Goal: Task Accomplishment & Management: Manage account settings

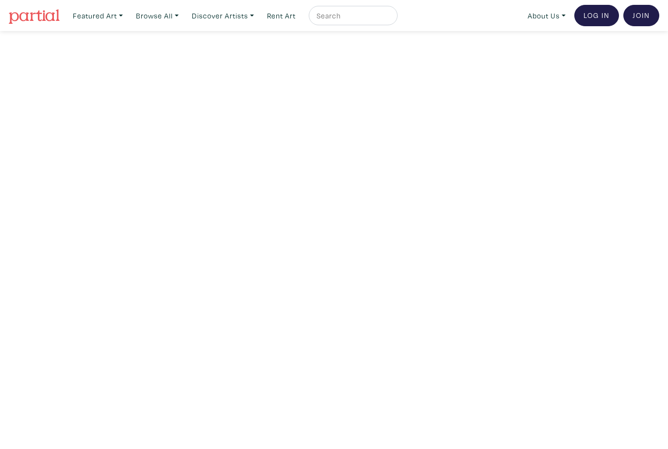
click at [585, 23] on link "Log In" at bounding box center [597, 15] width 45 height 21
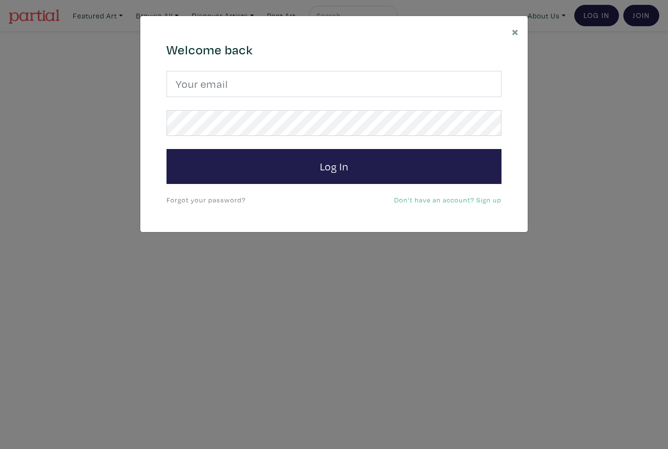
click at [423, 169] on button "Log In" at bounding box center [334, 166] width 335 height 35
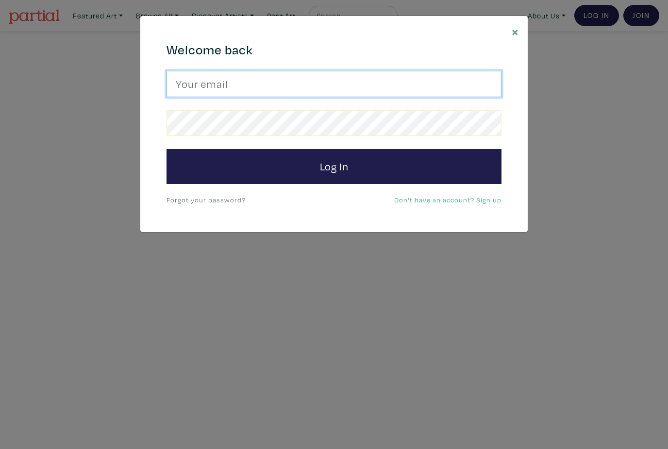
click at [435, 87] on input "email" at bounding box center [334, 84] width 335 height 26
type input "elleesy.art@gmail.com"
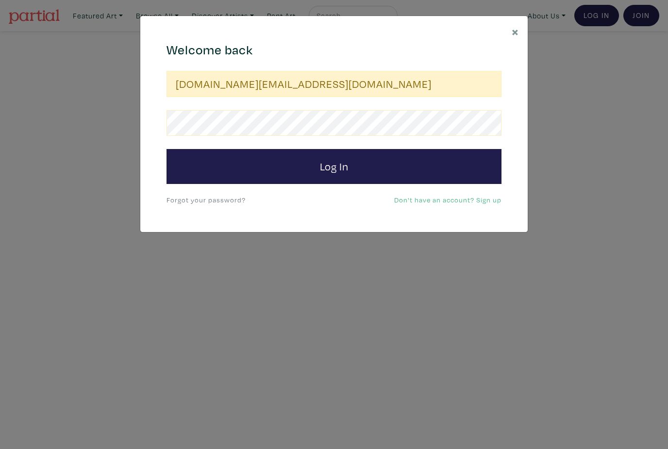
click at [334, 166] on button "Log In" at bounding box center [334, 166] width 335 height 35
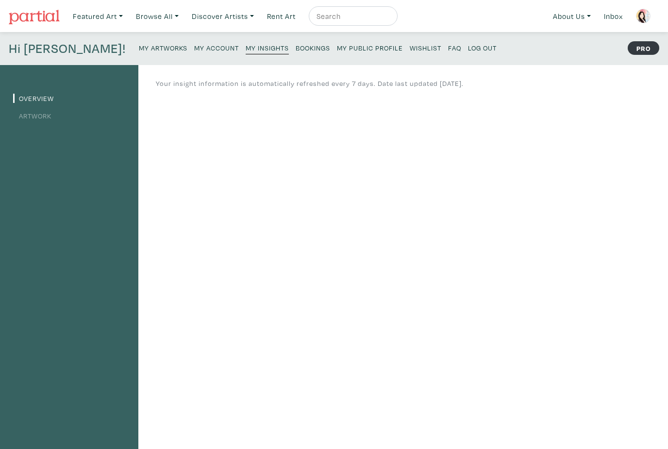
click at [139, 52] on small "My Artworks" at bounding box center [163, 47] width 49 height 9
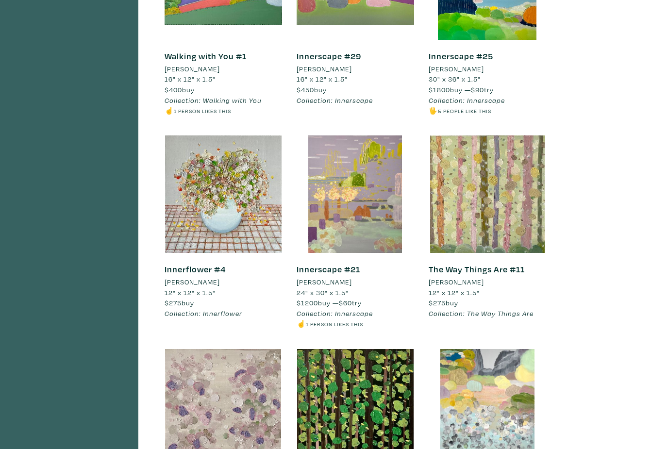
scroll to position [1001, 0]
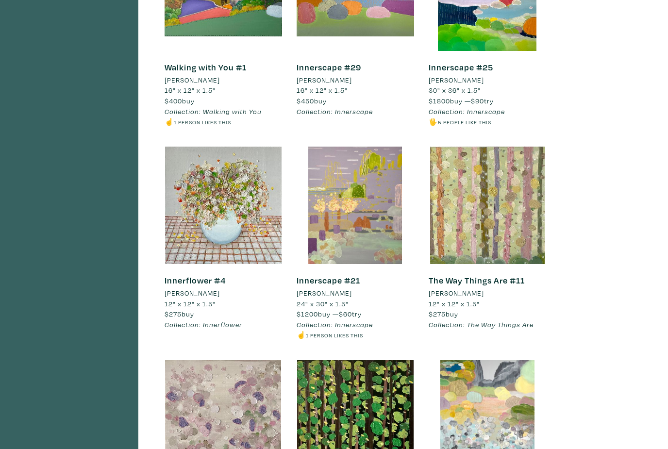
click at [381, 217] on div at bounding box center [356, 206] width 118 height 118
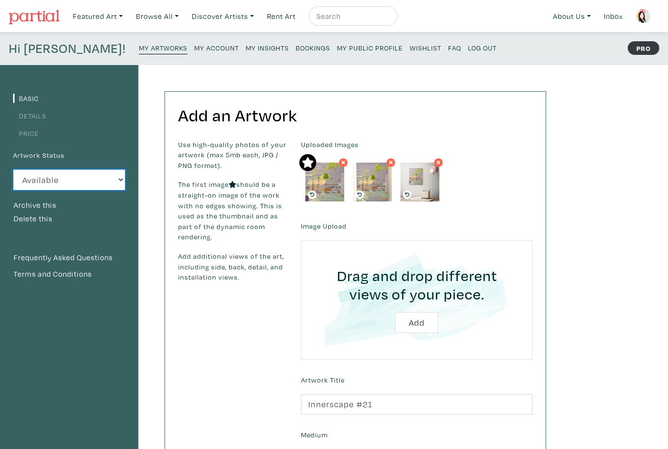
click at [119, 181] on select "Available Sold Rented Unavailable (other reason)" at bounding box center [69, 180] width 112 height 21
select select "3"
click at [337, 48] on small "My Public Profile" at bounding box center [370, 47] width 66 height 9
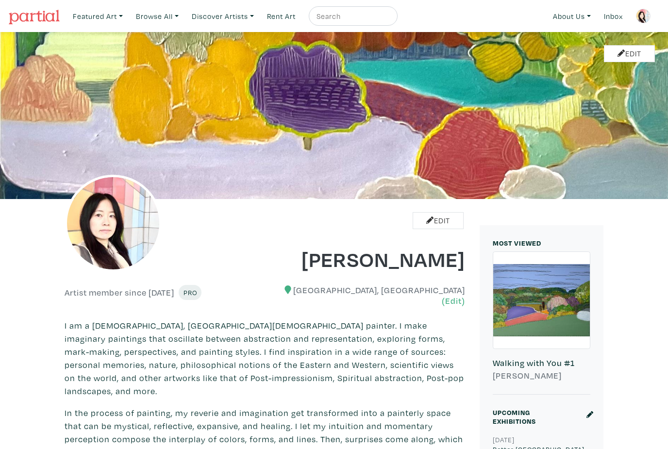
click at [646, 23] on img at bounding box center [643, 16] width 15 height 15
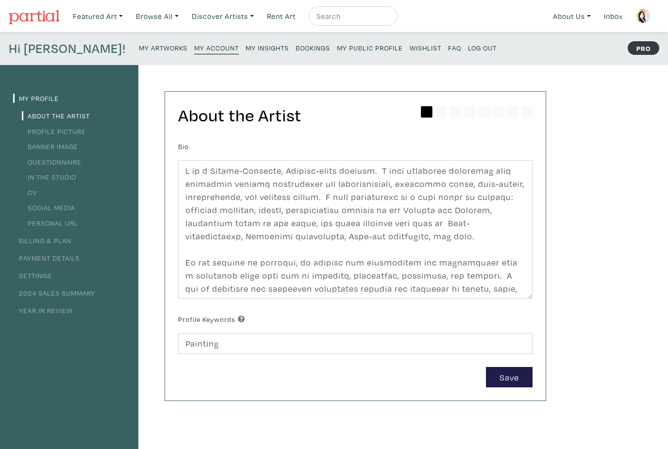
click at [468, 50] on small "Log Out" at bounding box center [482, 47] width 29 height 9
